Goal: Go to known website: Go to known website

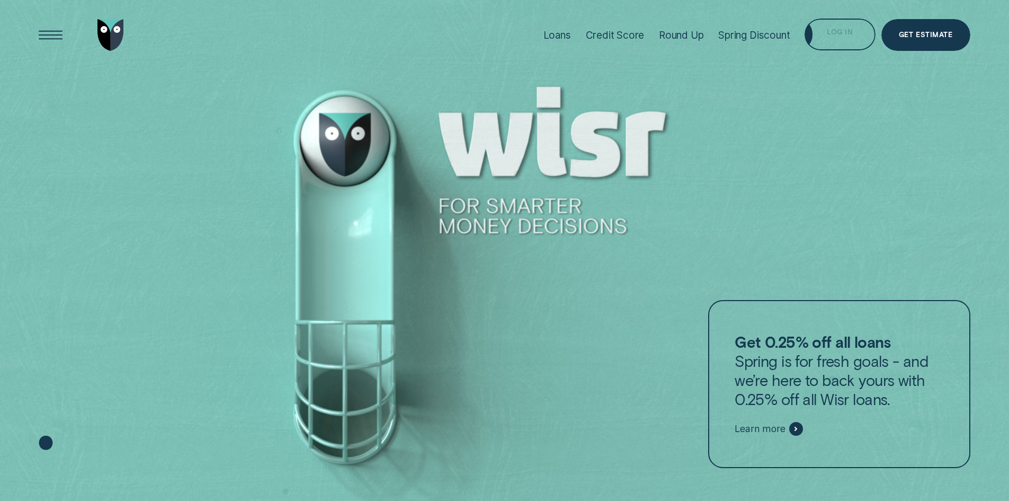
click at [827, 37] on div "Log in" at bounding box center [840, 35] width 70 height 32
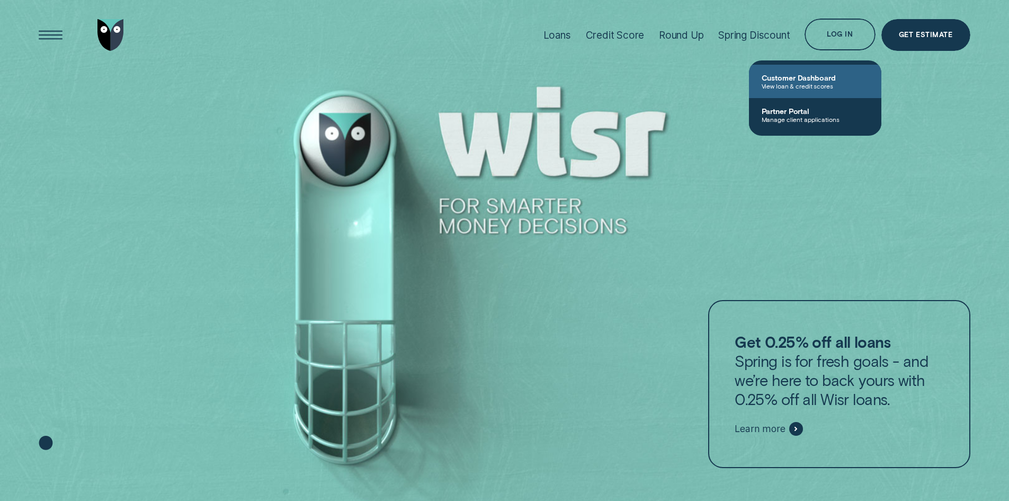
click at [779, 78] on span "Customer Dashboard" at bounding box center [815, 77] width 107 height 9
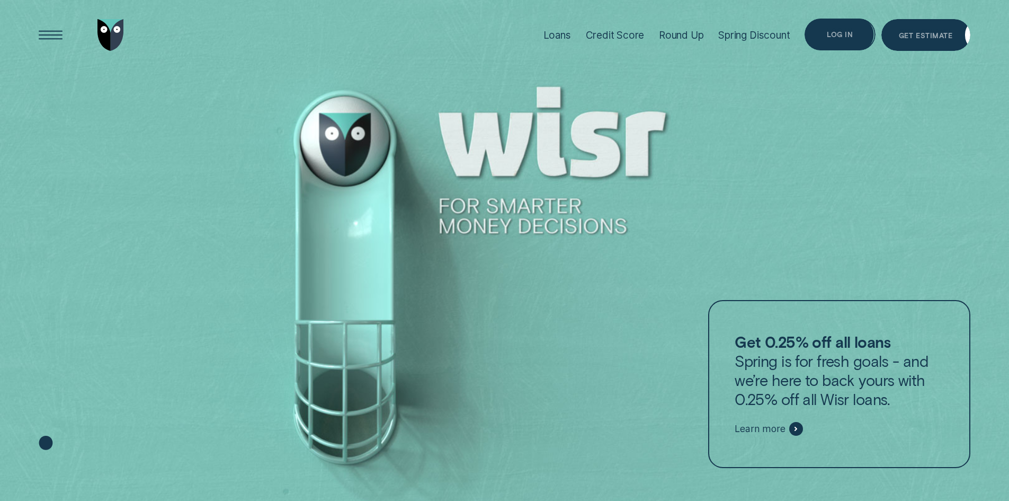
click at [841, 37] on div "Log in" at bounding box center [840, 35] width 26 height 6
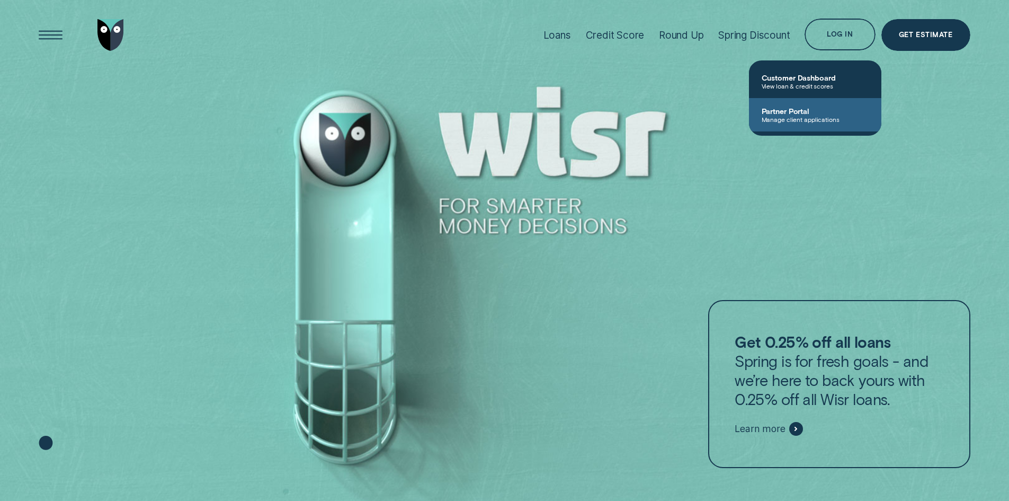
click at [794, 120] on span "Manage client applications" at bounding box center [815, 118] width 107 height 7
